Goal: Task Accomplishment & Management: Use online tool/utility

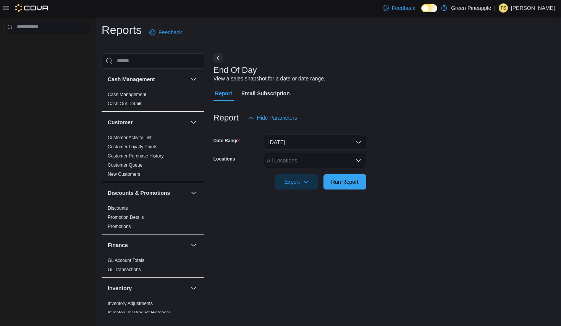
click at [353, 163] on div "All Locations" at bounding box center [315, 160] width 102 height 15
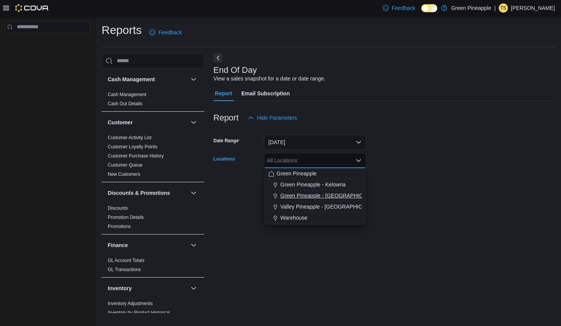
click at [345, 199] on span "Green Pineapple - [GEOGRAPHIC_DATA]" at bounding box center [330, 196] width 100 height 8
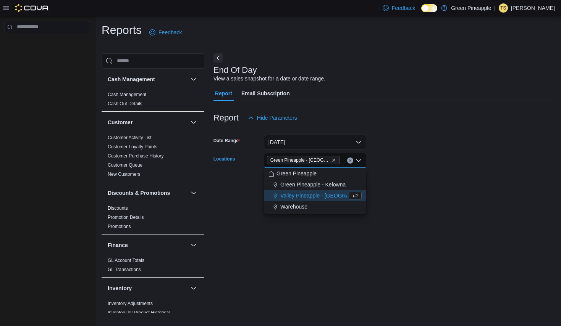
click at [415, 179] on form "Date Range [DATE] Locations Green [GEOGRAPHIC_DATA] - [GEOGRAPHIC_DATA] Combo b…" at bounding box center [383, 158] width 341 height 64
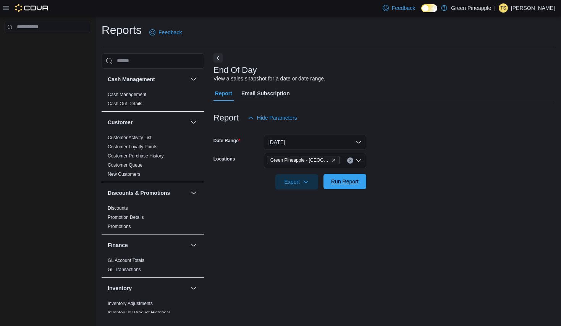
click at [352, 184] on span "Run Report" at bounding box center [344, 182] width 27 height 8
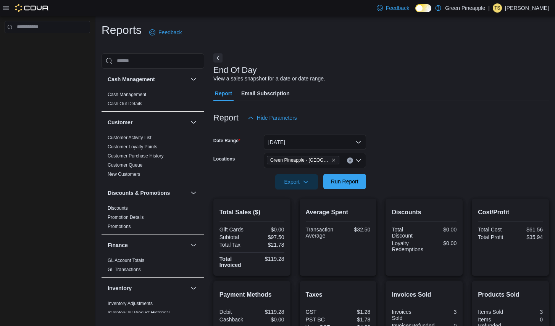
click at [352, 181] on span "Run Report" at bounding box center [344, 182] width 27 height 8
click at [357, 140] on button "[DATE]" at bounding box center [315, 142] width 102 height 15
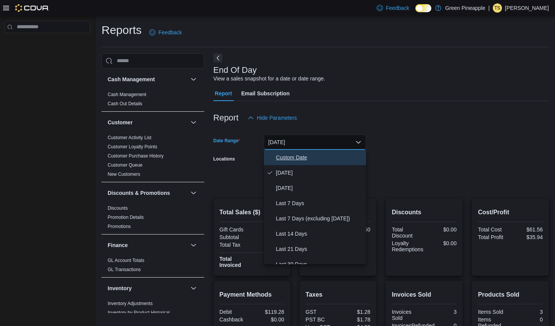
click at [309, 161] on span "Custom Date" at bounding box center [319, 157] width 87 height 9
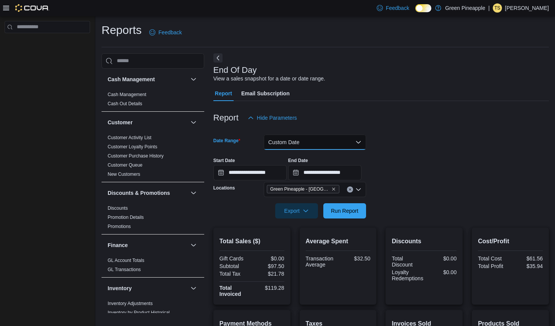
click at [363, 145] on button "Custom Date" at bounding box center [315, 142] width 102 height 15
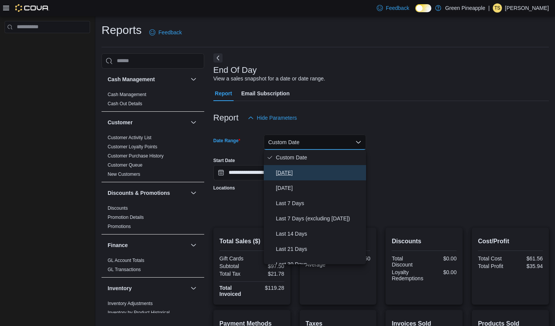
click at [339, 176] on span "[DATE]" at bounding box center [319, 172] width 87 height 9
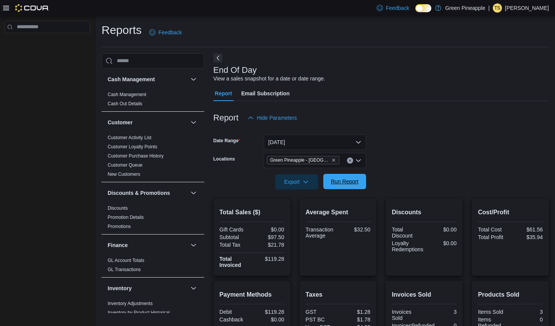
click at [342, 183] on span "Run Report" at bounding box center [344, 182] width 27 height 8
